Goal: Task Accomplishment & Management: Manage account settings

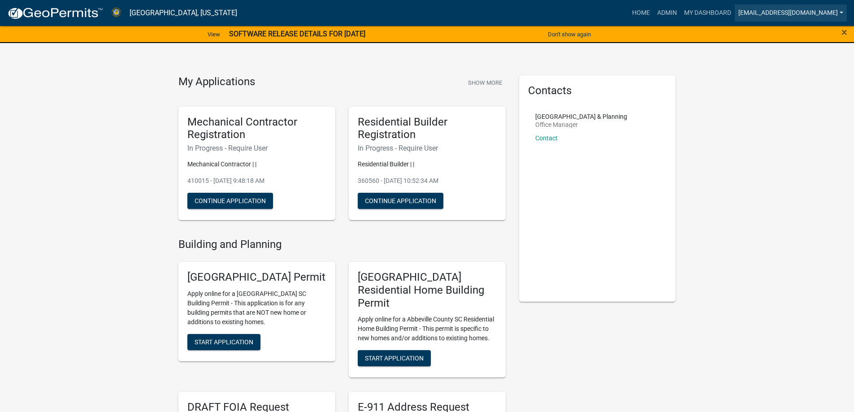
click at [765, 9] on link "[EMAIL_ADDRESS][DOMAIN_NAME]" at bounding box center [791, 12] width 112 height 17
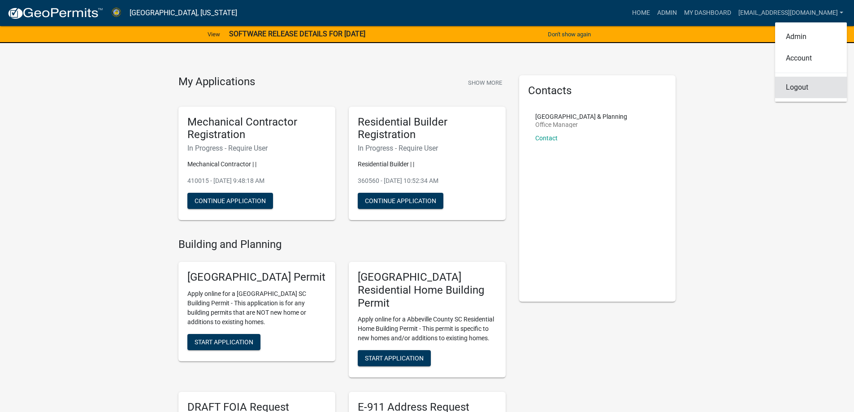
click at [793, 89] on link "Logout" at bounding box center [811, 88] width 72 height 22
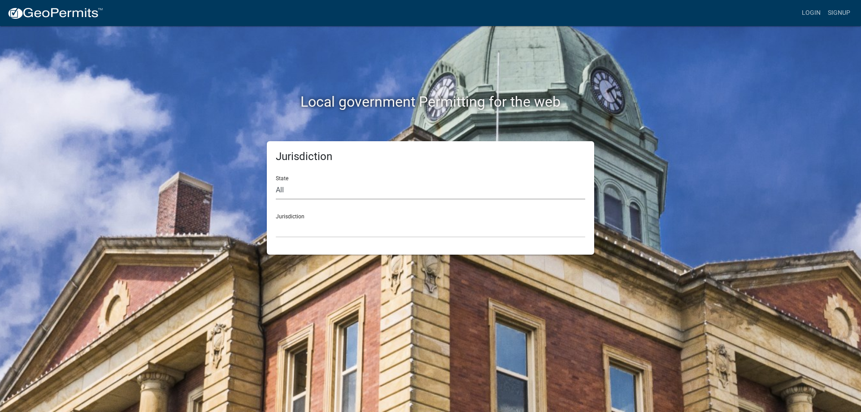
click at [289, 190] on select "All [US_STATE] [US_STATE] [US_STATE] [US_STATE] [US_STATE] [US_STATE] [US_STATE…" at bounding box center [430, 190] width 309 height 18
select select "[US_STATE]"
click at [276, 181] on select "All [US_STATE] [US_STATE] [US_STATE] [US_STATE] [US_STATE] [US_STATE] [US_STATE…" at bounding box center [430, 190] width 309 height 18
click at [300, 226] on select "[GEOGRAPHIC_DATA], [US_STATE] [GEOGRAPHIC_DATA], [US_STATE]" at bounding box center [430, 228] width 309 height 18
